Goal: Complete Application Form: Complete application form

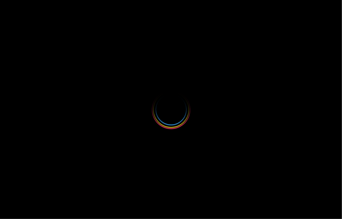
select select
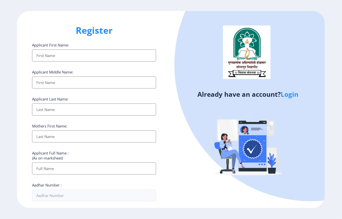
click at [48, 55] on input "Applicant First Name:" at bounding box center [94, 56] width 124 height 12
click at [50, 54] on input "Applicant First Name:" at bounding box center [94, 56] width 124 height 12
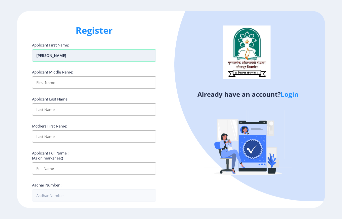
type input "[PERSON_NAME]"
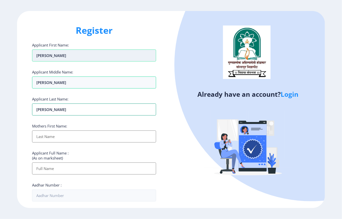
type input "[PERSON_NAME]"
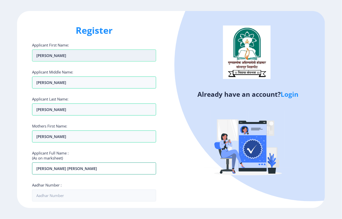
type input "[PERSON_NAME] [PERSON_NAME]"
type input "291470362868"
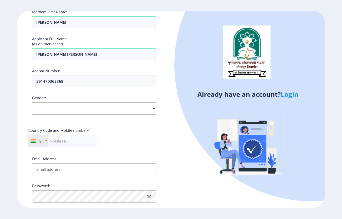
click at [46, 106] on select "Select Gender [DEMOGRAPHIC_DATA] [DEMOGRAPHIC_DATA] Other" at bounding box center [94, 108] width 124 height 13
select select "[DEMOGRAPHIC_DATA]"
click at [32, 103] on select "Select Gender [DEMOGRAPHIC_DATA] [DEMOGRAPHIC_DATA] Other" at bounding box center [94, 108] width 124 height 13
click at [60, 142] on input "text" at bounding box center [62, 141] width 69 height 13
type input "9665481416"
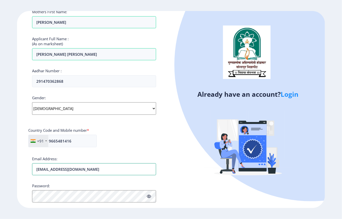
type input "[EMAIL_ADDRESS][DOMAIN_NAME]"
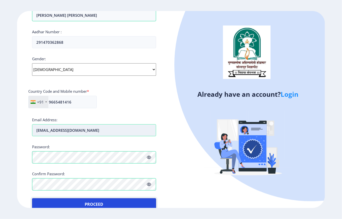
scroll to position [164, 0]
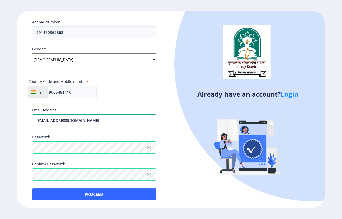
drag, startPoint x: 97, startPoint y: 121, endPoint x: 25, endPoint y: 121, distance: 71.3
click at [25, 121] on div "Register Applicant First Name: [PERSON_NAME] Applicant Middle Name: [PERSON_NAM…" at bounding box center [94, 109] width 154 height 197
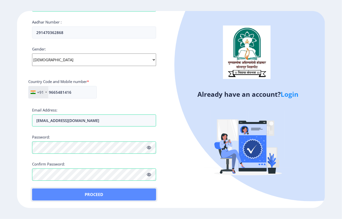
click at [105, 196] on button "Proceed" at bounding box center [94, 195] width 124 height 12
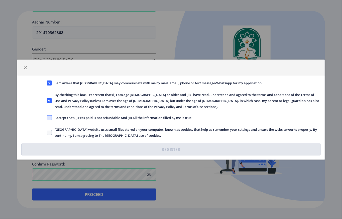
click at [51, 119] on span at bounding box center [49, 117] width 5 height 5
click at [47, 118] on input "I accept that (I) Fees paid is not refundable And (II) All the information fill…" at bounding box center [47, 118] width 0 height 0
checkbox input "true"
click at [51, 131] on span at bounding box center [49, 132] width 5 height 5
click at [47, 132] on input "[GEOGRAPHIC_DATA] website uses small files stored on your computer, known as co…" at bounding box center [47, 132] width 0 height 0
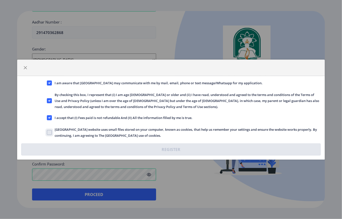
checkbox input "true"
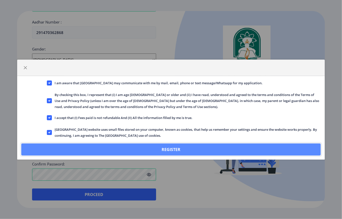
click at [72, 150] on button "Register" at bounding box center [170, 150] width 299 height 12
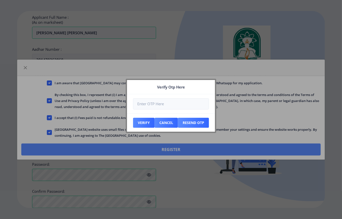
scroll to position [193, 0]
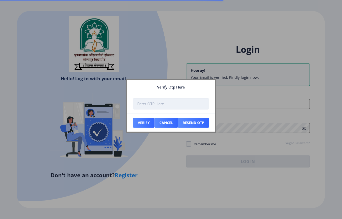
click at [156, 104] on input "number" at bounding box center [171, 103] width 76 height 11
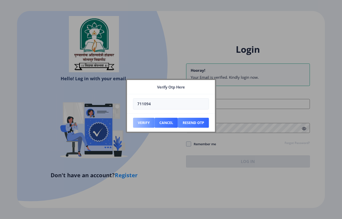
type input "711094"
click at [143, 121] on button "Verify" at bounding box center [144, 123] width 22 height 10
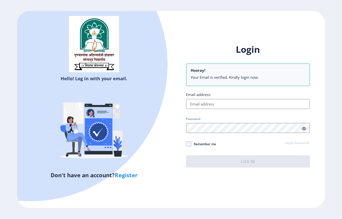
click at [200, 104] on input "Email address:" at bounding box center [248, 104] width 124 height 10
paste input "[EMAIL_ADDRESS][DOMAIN_NAME]"
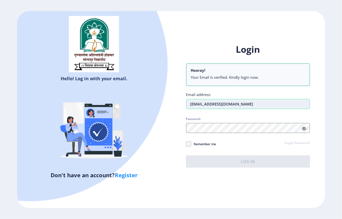
type input "[EMAIL_ADDRESS][DOMAIN_NAME]"
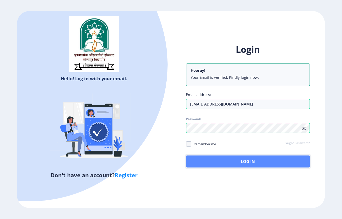
click at [209, 160] on button "Log In" at bounding box center [248, 162] width 124 height 12
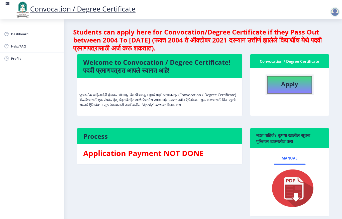
click at [284, 84] on b "Apply" at bounding box center [289, 84] width 17 height 8
select select
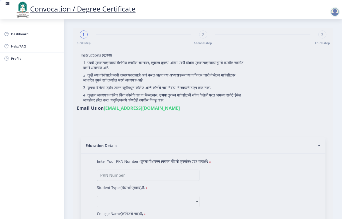
type input "[PERSON_NAME] [PERSON_NAME]"
type input "[PERSON_NAME]"
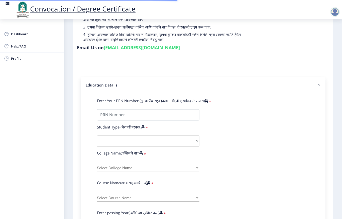
scroll to position [67, 0]
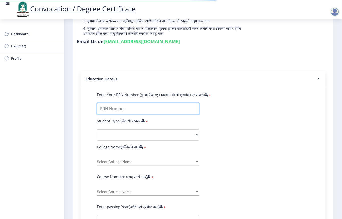
click at [117, 109] on input "Enter Your PRN Number (तुमचा पीआरएन (कायम नोंदणी क्रमांक) एंटर करा)" at bounding box center [148, 108] width 102 height 11
type input "2018032500275576"
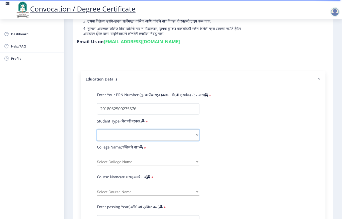
click at [120, 135] on select "Select Student Type Regular External" at bounding box center [148, 135] width 102 height 11
select select "Regular"
click at [97, 130] on select "Select Student Type Regular External" at bounding box center [148, 135] width 102 height 11
click at [115, 163] on span "Select College Name" at bounding box center [146, 162] width 98 height 4
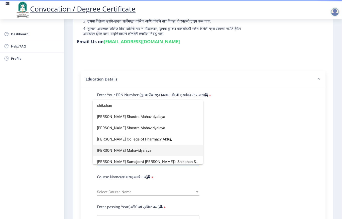
type input "shikshan"
click at [121, 151] on span "[PERSON_NAME] Mahavidyalaya" at bounding box center [148, 150] width 102 height 11
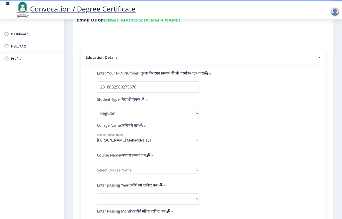
scroll to position [100, 0]
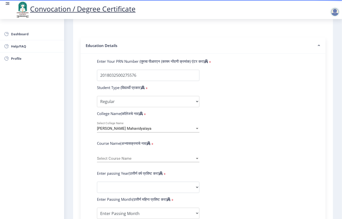
click at [117, 160] on span "Select Course Name" at bounding box center [146, 159] width 98 height 4
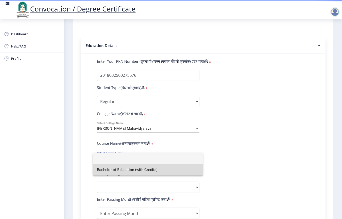
click at [118, 170] on span "Bachelor of Education (with Credits)" at bounding box center [148, 169] width 102 height 11
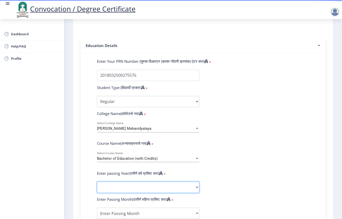
click at [113, 190] on select "2025 2024 2023 2022 2021 2020 2019 2018 2017 2016 2015 2014 2013 2012 2011 2010…" at bounding box center [148, 187] width 102 height 11
select select "2021"
click at [97, 182] on select "2025 2024 2023 2022 2021 2020 2019 2018 2017 2016 2015 2014 2013 2012 2011 2010…" at bounding box center [148, 187] width 102 height 11
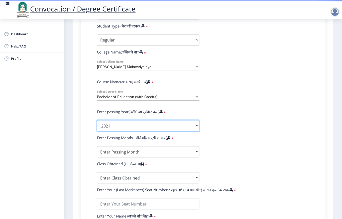
scroll to position [167, 0]
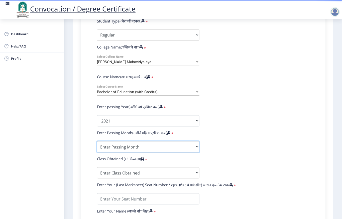
click at [110, 150] on select "Enter Passing Month March April May October November December" at bounding box center [148, 146] width 102 height 11
select select "March"
click at [97, 141] on select "Enter Passing Month March April May October November December" at bounding box center [148, 146] width 102 height 11
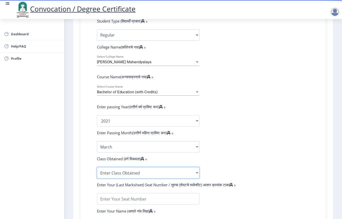
click at [128, 173] on select "Enter Class Obtained FIRST CLASS WITH DISTINCTION FIRST CLASS HIGHER SECOND CLA…" at bounding box center [148, 172] width 102 height 11
select select "Grade A"
click at [97, 167] on select "Enter Class Obtained FIRST CLASS WITH DISTINCTION FIRST CLASS HIGHER SECOND CLA…" at bounding box center [148, 172] width 102 height 11
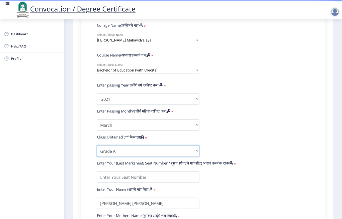
scroll to position [200, 0]
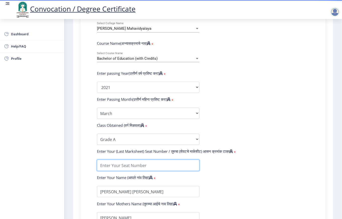
click at [119, 164] on input "textarea" at bounding box center [148, 165] width 102 height 11
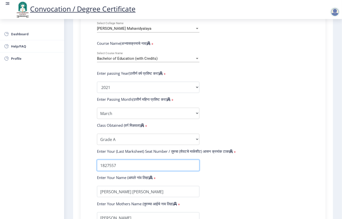
type input "1827557"
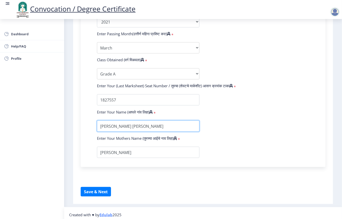
scroll to position [269, 0]
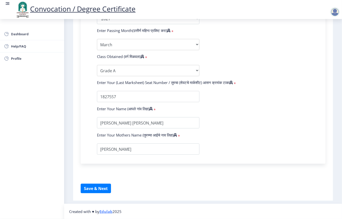
click at [101, 189] on button "Save & Next" at bounding box center [96, 189] width 30 height 10
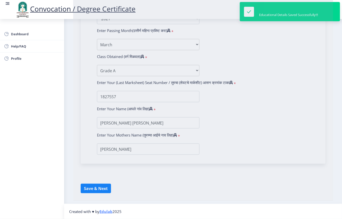
select select
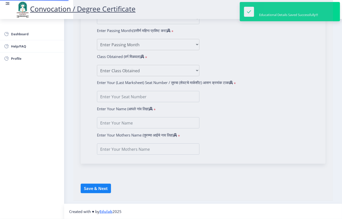
type input "[PERSON_NAME] [PERSON_NAME]"
type input "[PERSON_NAME]"
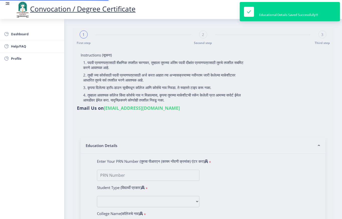
type input "2018032500275576"
select select "Regular"
select select "2021"
select select "March"
select select "Grade A"
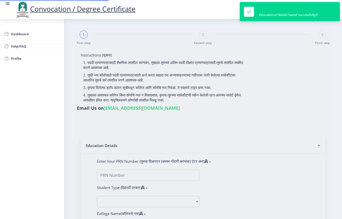
type input "1827557"
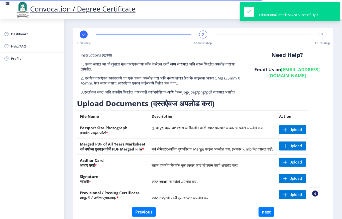
scroll to position [33, 0]
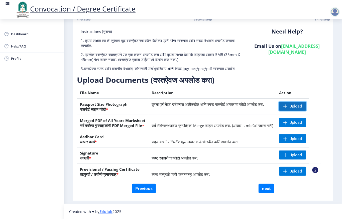
click at [291, 104] on span "Upload" at bounding box center [292, 106] width 27 height 9
click at [287, 121] on span at bounding box center [285, 123] width 4 height 4
click at [291, 121] on span "Upload" at bounding box center [292, 122] width 27 height 9
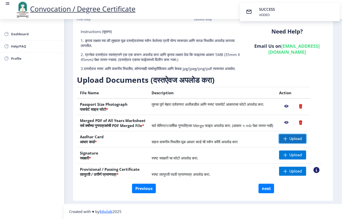
click at [300, 136] on span "Upload" at bounding box center [295, 138] width 13 height 5
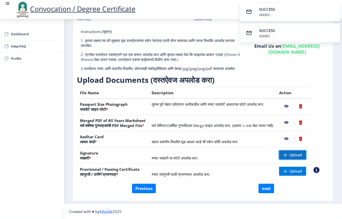
click at [300, 155] on span "Upload" at bounding box center [295, 155] width 13 height 5
click at [302, 172] on span "Upload" at bounding box center [295, 171] width 13 height 5
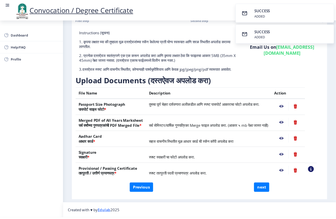
scroll to position [34, 0]
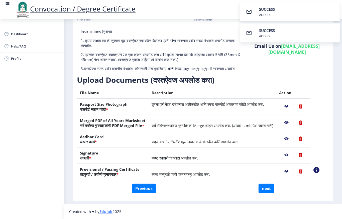
click at [290, 153] on nb-action at bounding box center [286, 155] width 15 height 9
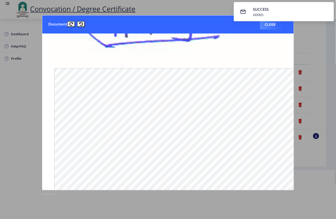
scroll to position [0, 0]
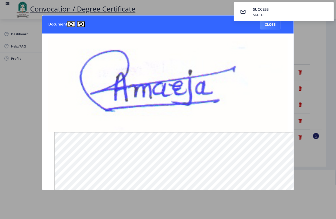
click at [269, 22] on nb-toastr-container "SUCCESS ADDED" at bounding box center [284, 11] width 104 height 23
click at [268, 25] on button "Close" at bounding box center [270, 25] width 21 height 10
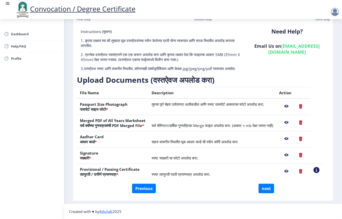
click at [289, 171] on nb-action at bounding box center [286, 171] width 15 height 9
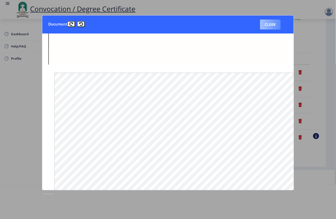
scroll to position [300, 0]
click at [270, 24] on button "Close" at bounding box center [270, 25] width 21 height 10
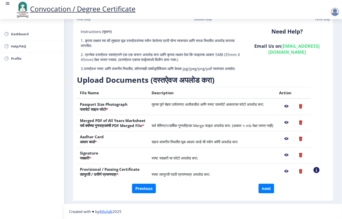
click at [292, 153] on nb-action at bounding box center [286, 155] width 15 height 9
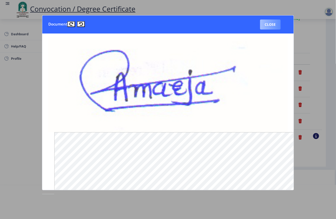
click at [273, 24] on button "Close" at bounding box center [270, 25] width 21 height 10
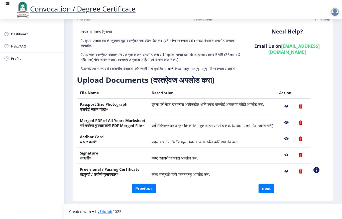
click at [290, 138] on nb-action at bounding box center [286, 138] width 15 height 9
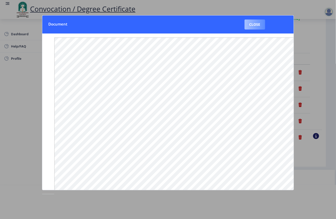
click at [257, 25] on button "Close" at bounding box center [255, 25] width 21 height 10
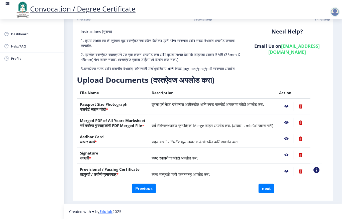
click at [289, 118] on nb-action at bounding box center [286, 122] width 15 height 9
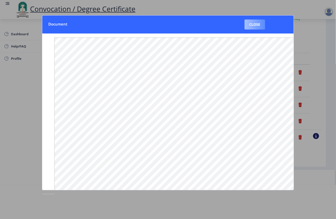
click at [258, 24] on button "Close" at bounding box center [255, 25] width 21 height 10
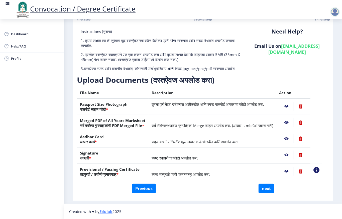
click at [293, 102] on nb-action at bounding box center [286, 106] width 15 height 9
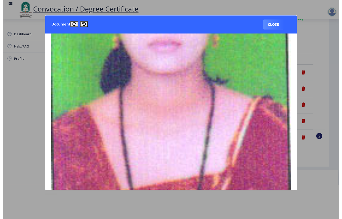
scroll to position [133, 0]
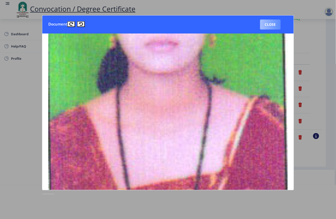
click at [268, 24] on button "Close" at bounding box center [270, 25] width 21 height 10
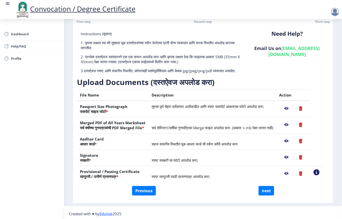
scroll to position [34, 0]
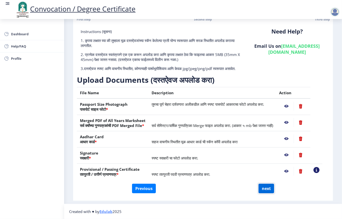
click at [272, 188] on button "next" at bounding box center [266, 189] width 16 height 10
select select
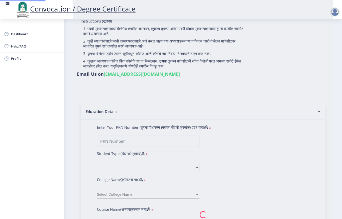
type input "[PERSON_NAME] [PERSON_NAME]"
type input "[PERSON_NAME]"
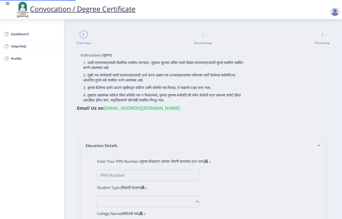
select select
type input "[PERSON_NAME] [PERSON_NAME]"
type input "[PERSON_NAME]"
type input "2018032500275576"
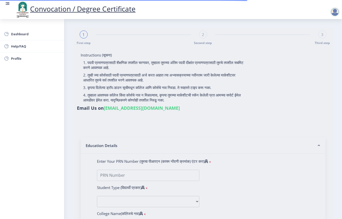
select select "Regular"
select select "2021"
select select "March"
select select "Grade A"
type input "1827557"
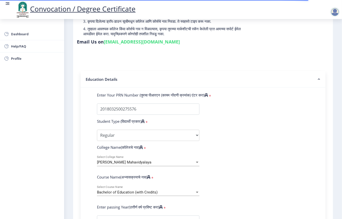
select select
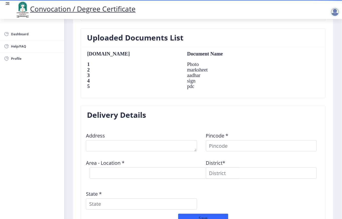
scroll to position [367, 0]
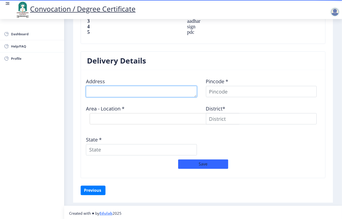
click at [120, 95] on textarea at bounding box center [141, 91] width 111 height 11
type textarea "a"
type textarea "AP ANGAR"
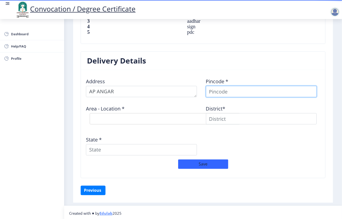
scroll to position [367, 0]
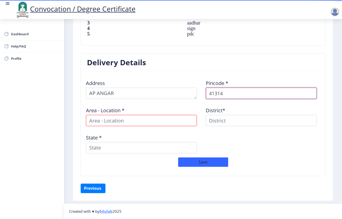
click at [222, 92] on input "41314" at bounding box center [261, 93] width 111 height 11
type input "413214"
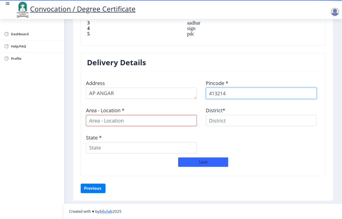
select select
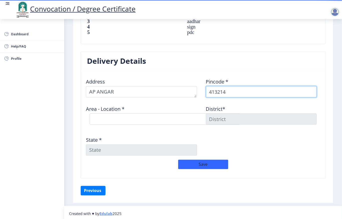
type input "413214"
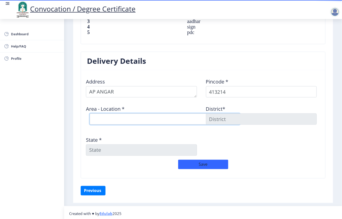
click at [102, 116] on select "Select Area Location Angar S.O Anjangaon Khilobache [PERSON_NAME] B.O Londewadi…" at bounding box center [165, 119] width 150 height 11
select select "1: Object"
click at [90, 115] on select "Select Area Location Angar S.O Anjangaon Khilobache [PERSON_NAME] B.O Londewadi…" at bounding box center [165, 119] width 150 height 11
type input "SOLAPUR"
type input "[GEOGRAPHIC_DATA]"
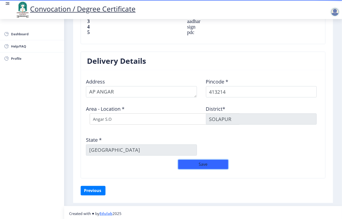
click at [197, 167] on button "Save" at bounding box center [203, 165] width 50 height 10
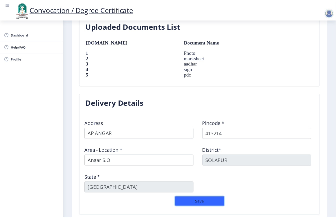
scroll to position [381, 0]
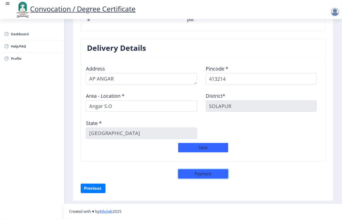
click at [206, 175] on button "Payment" at bounding box center [203, 174] width 50 height 10
select select "sealed"
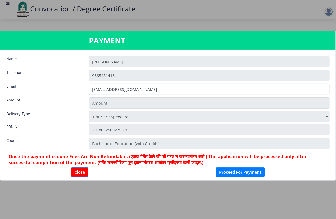
type input "2885"
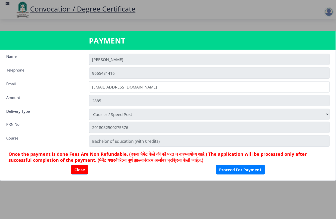
scroll to position [0, 0]
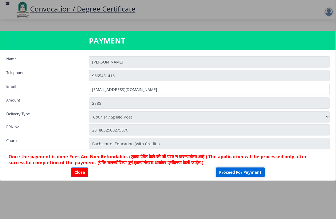
click at [238, 173] on button "Proceed For Payment" at bounding box center [240, 173] width 49 height 10
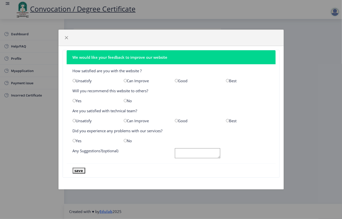
click at [228, 82] on input "radio" at bounding box center [227, 80] width 3 height 3
radio input "true"
click at [125, 101] on input "radio" at bounding box center [125, 100] width 3 height 3
radio input "true"
click at [228, 121] on input "radio" at bounding box center [227, 120] width 3 height 3
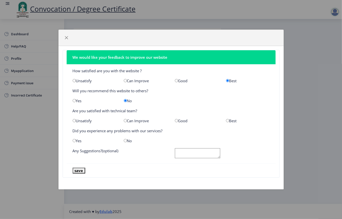
radio input "true"
click at [125, 141] on input "radio" at bounding box center [125, 140] width 3 height 3
radio input "true"
click at [195, 156] on textarea at bounding box center [197, 153] width 45 height 10
type textarea "OK"
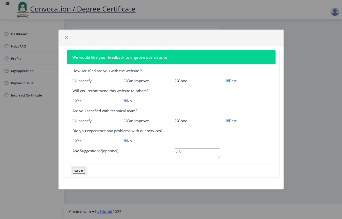
click at [77, 171] on button "save" at bounding box center [79, 171] width 13 height 6
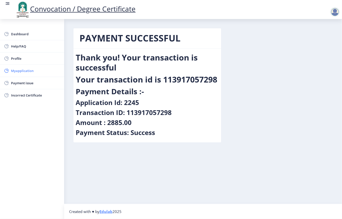
click at [25, 72] on span "Myapplication" at bounding box center [35, 71] width 49 height 6
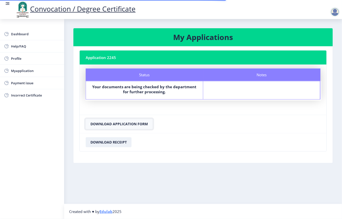
click at [139, 127] on button "Download Application Form" at bounding box center [119, 124] width 67 height 10
click at [109, 145] on button "Download Receipt" at bounding box center [109, 142] width 46 height 10
click at [333, 11] on div at bounding box center [335, 12] width 10 height 10
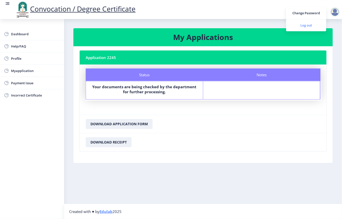
click at [298, 23] on span "Log out" at bounding box center [306, 25] width 32 height 6
